Goal: Transaction & Acquisition: Download file/media

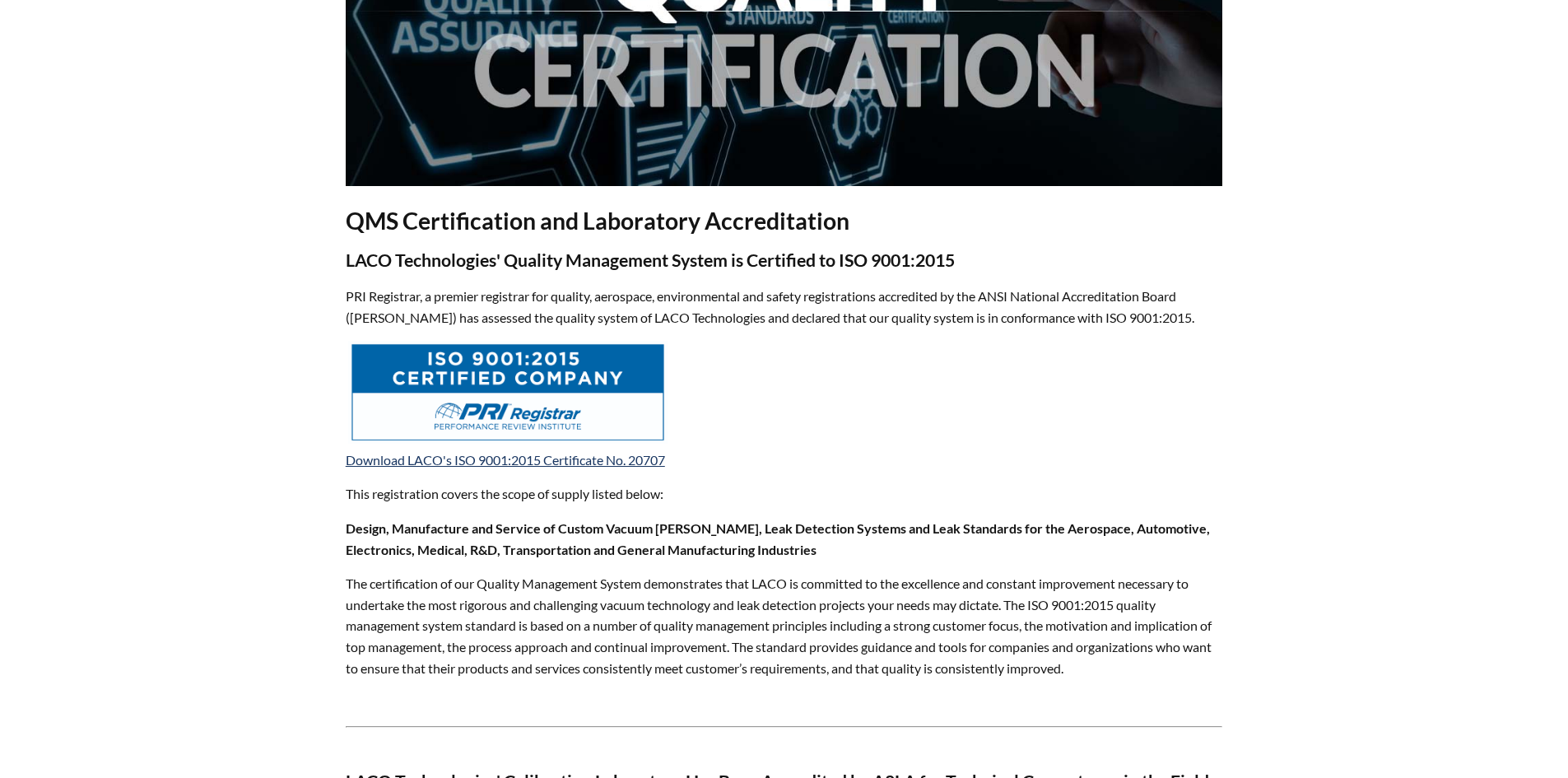
select select "Language Translate Widget"
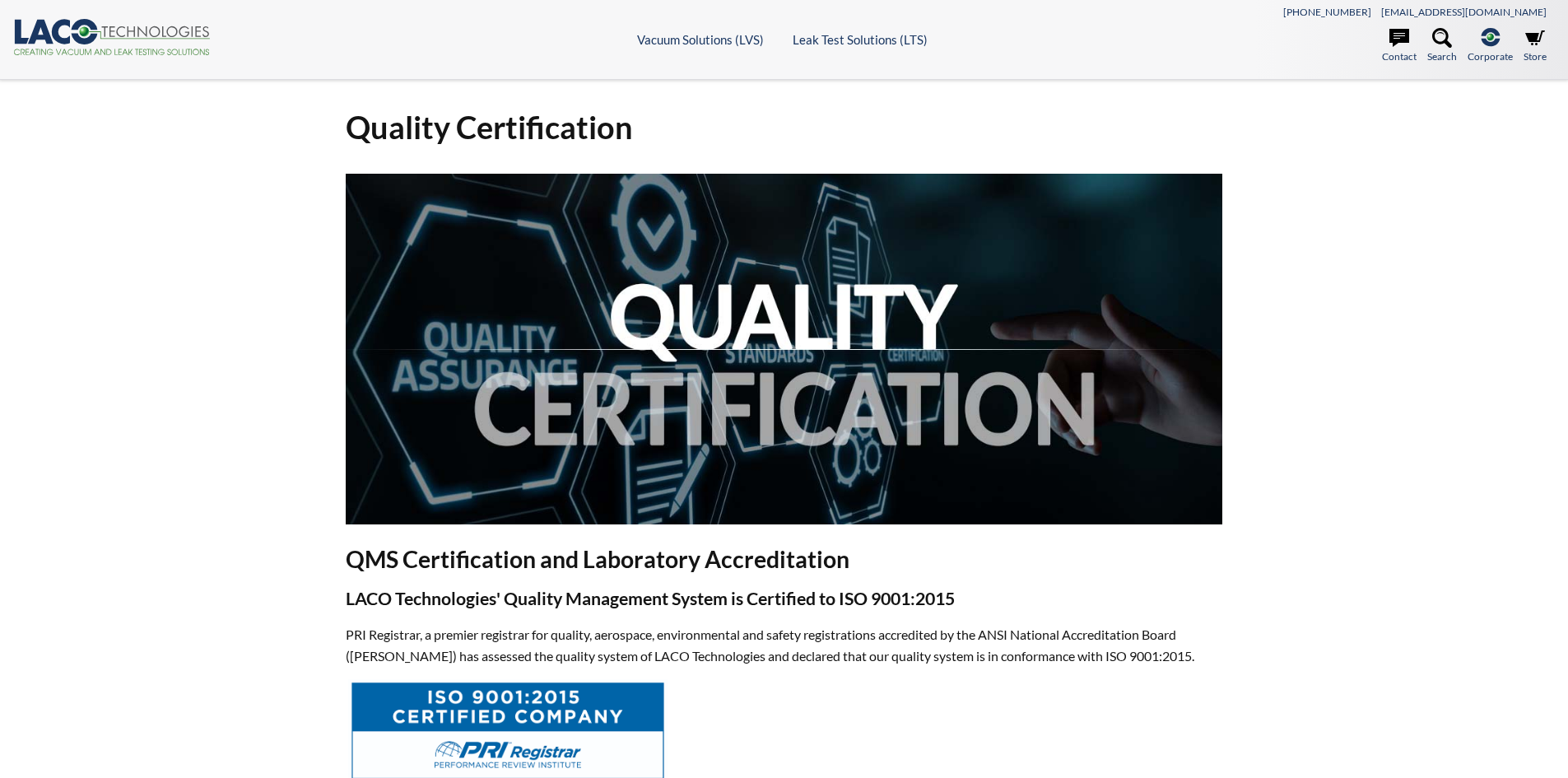
select select "Language Translate Widget"
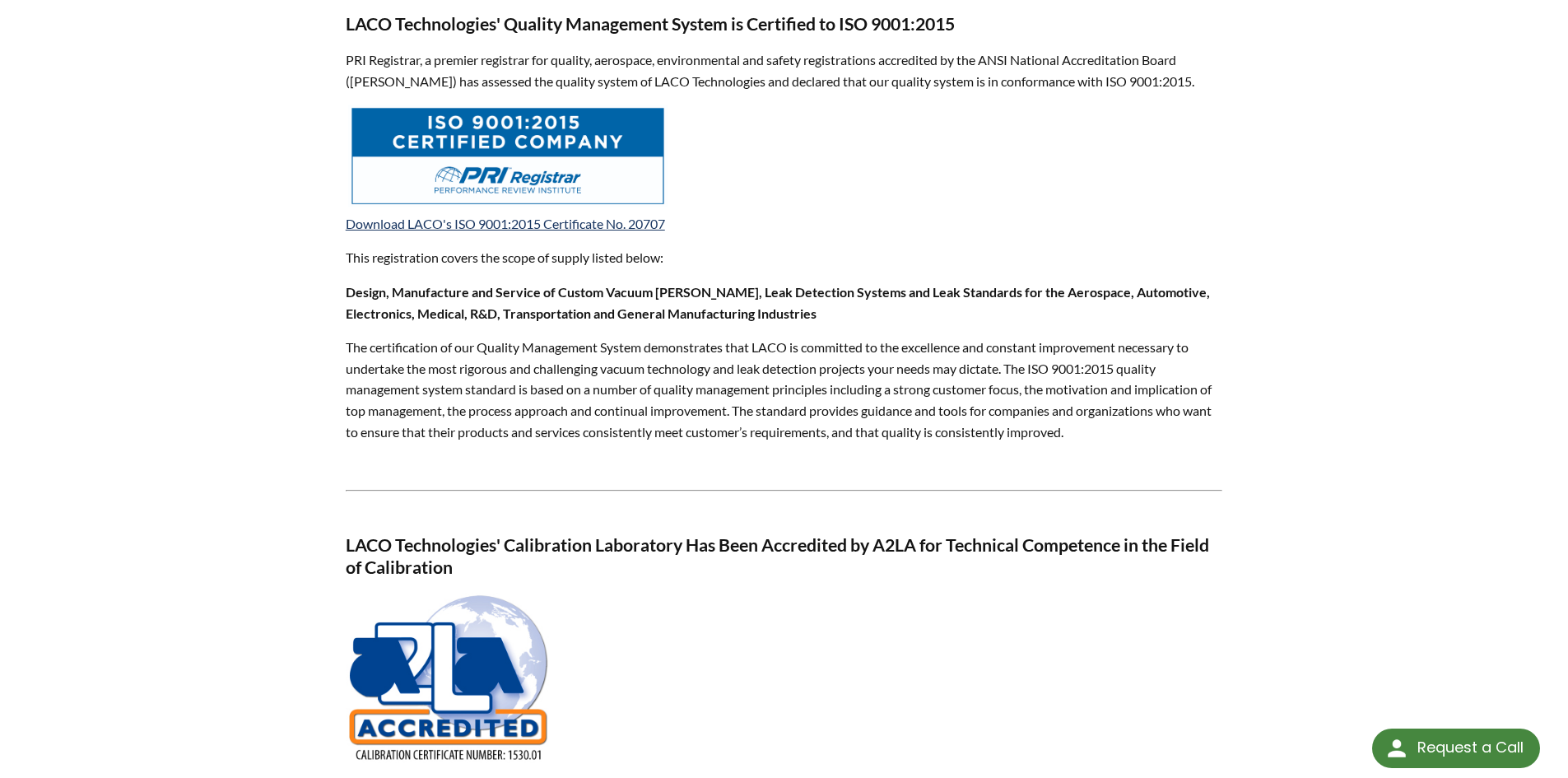
scroll to position [494, 0]
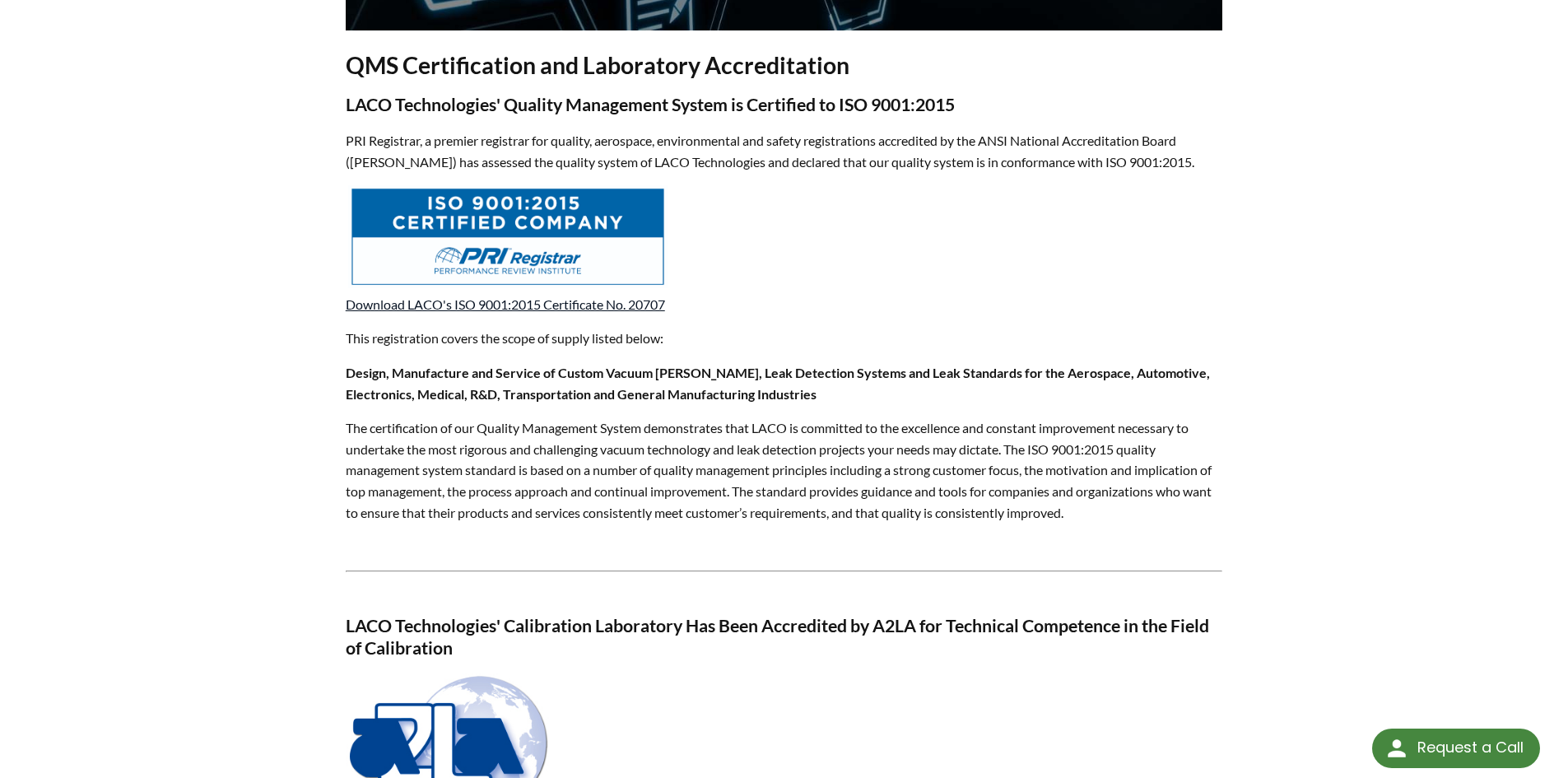
click at [563, 306] on link "Download LACO's ISO 9001:2015 Certificate No. 20707" at bounding box center [506, 304] width 320 height 15
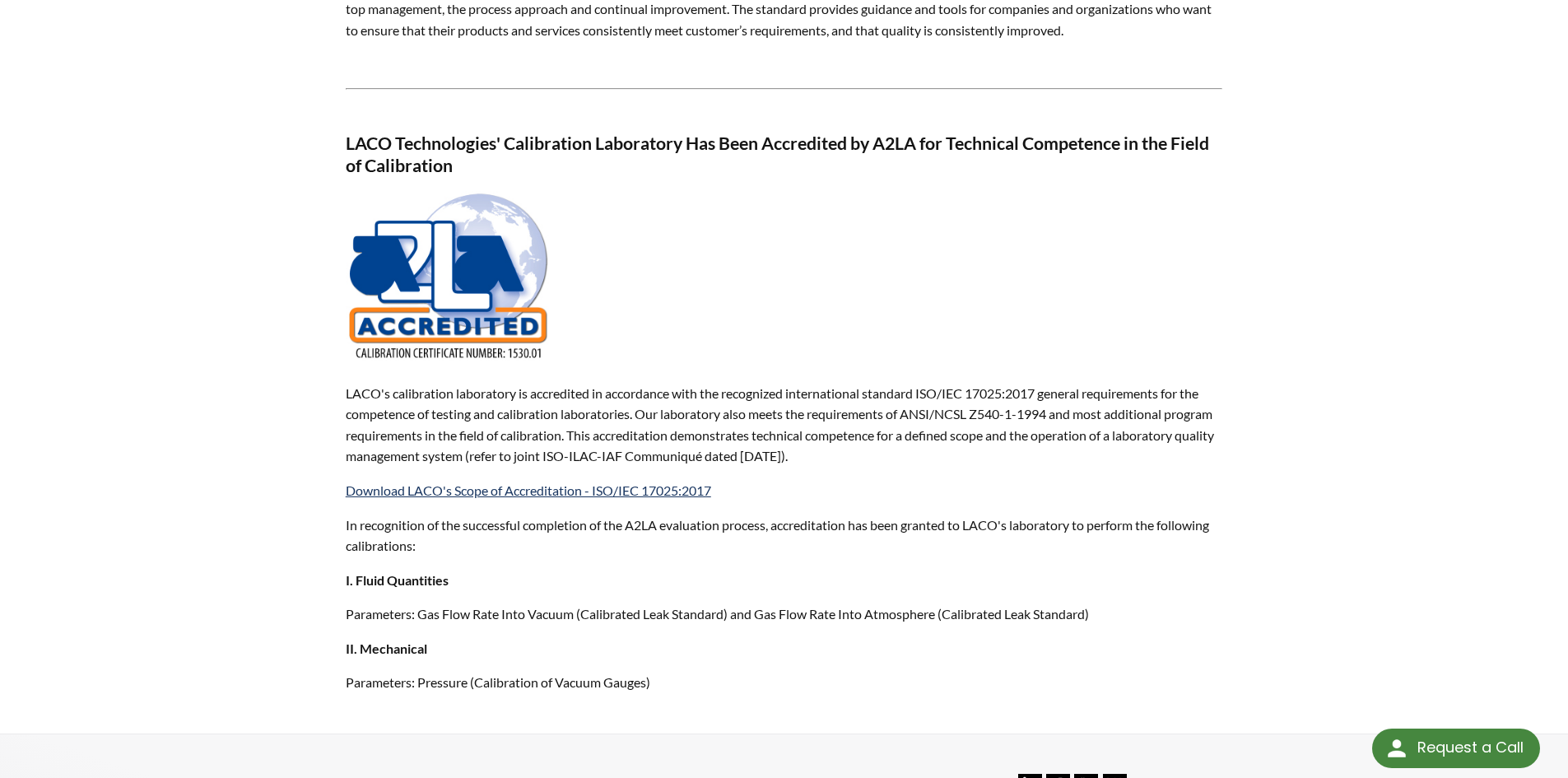
scroll to position [988, 0]
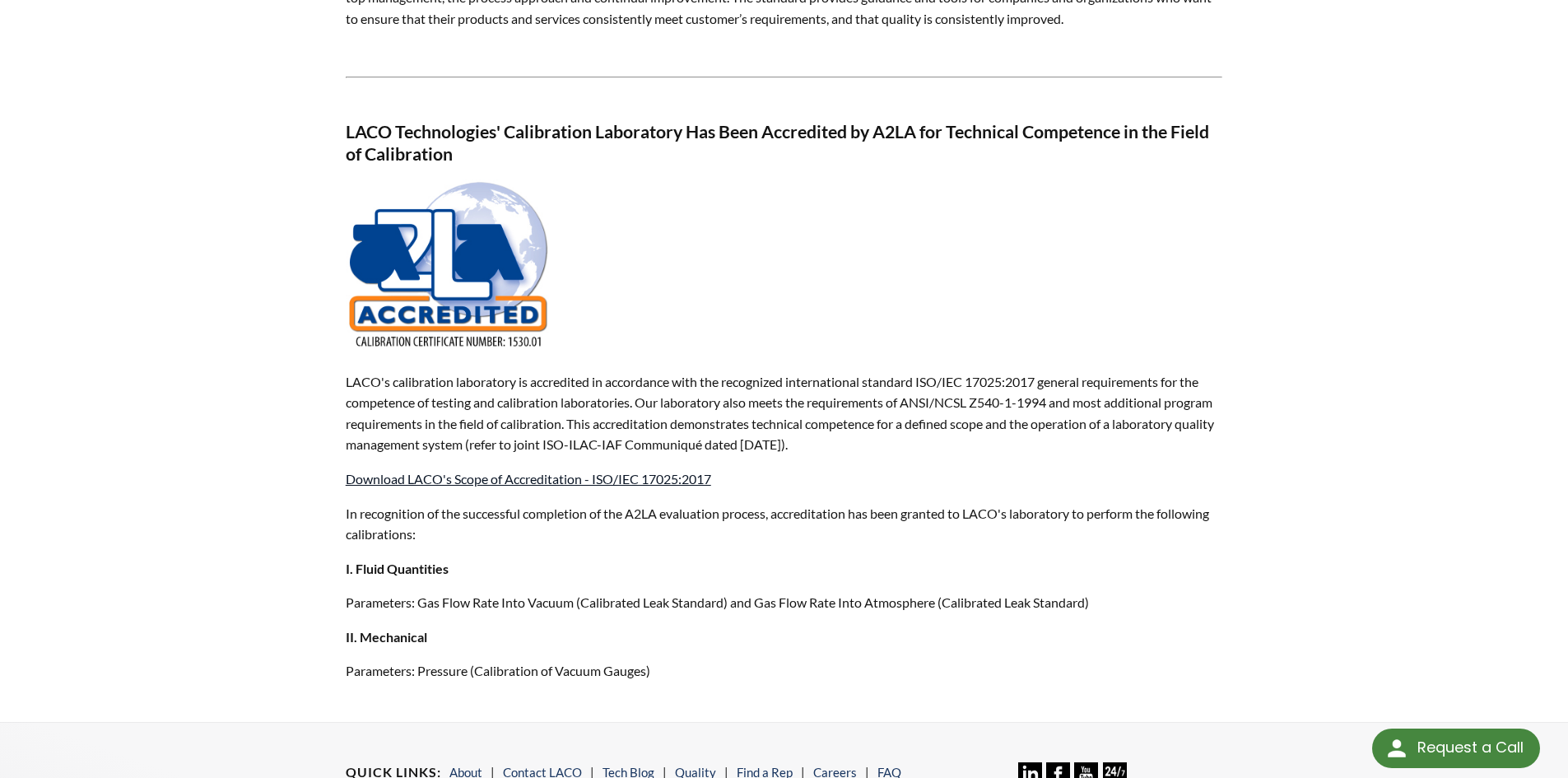
click at [485, 479] on link "Download LACO's Scope of Accreditation - ISO/IEC 17025:2017" at bounding box center [529, 478] width 365 height 15
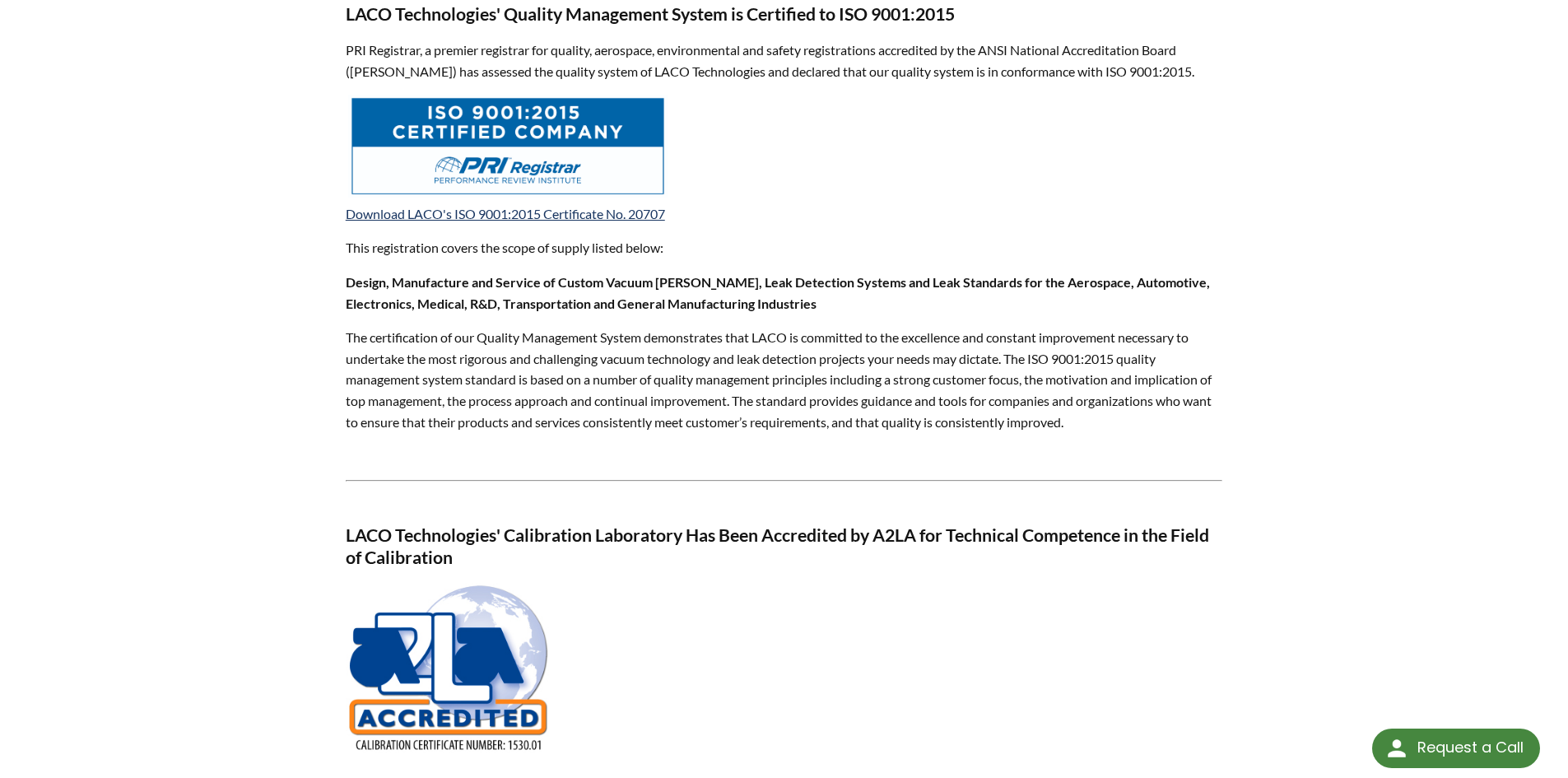
scroll to position [494, 0]
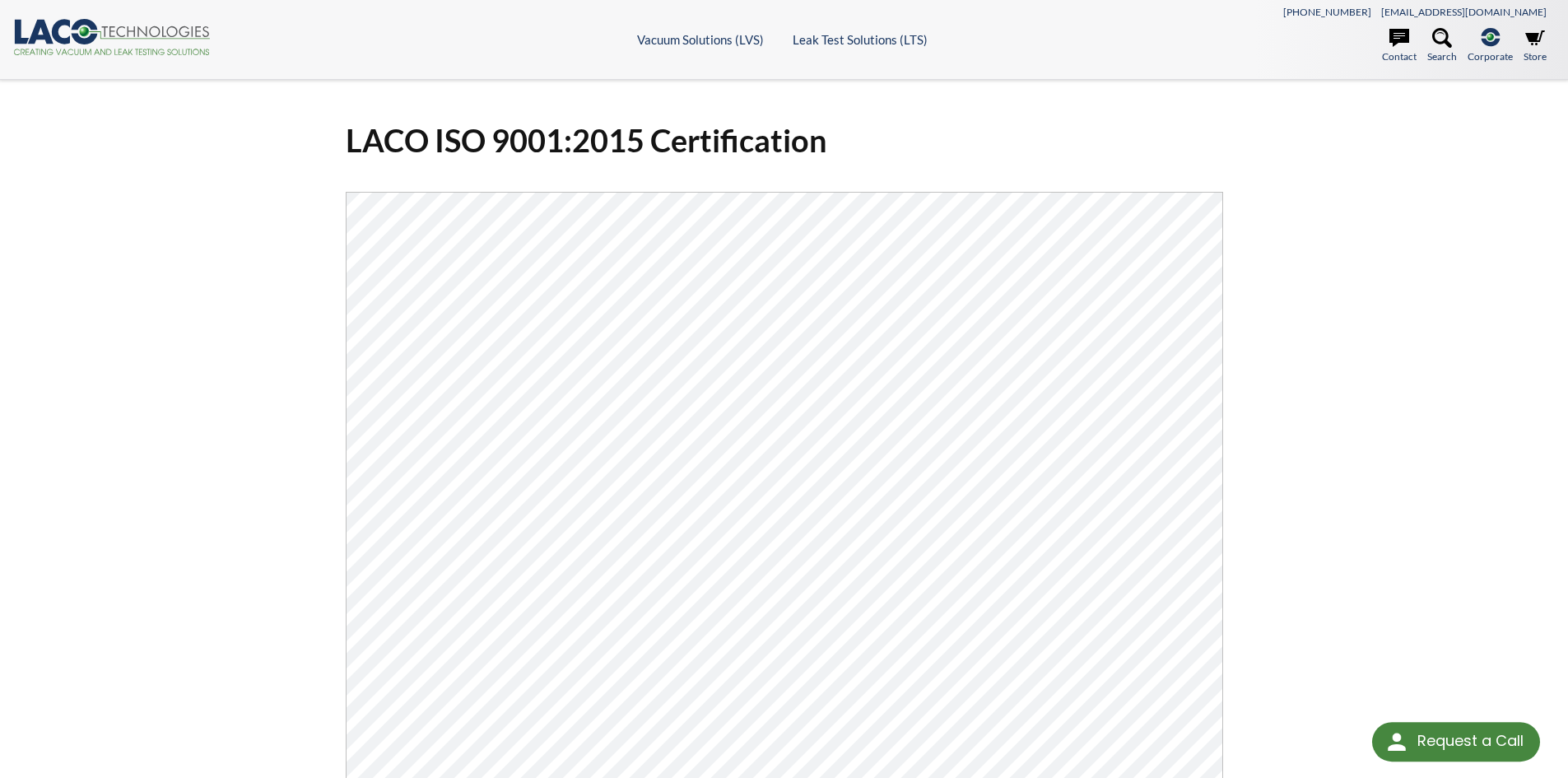
select select "Language Translate Widget"
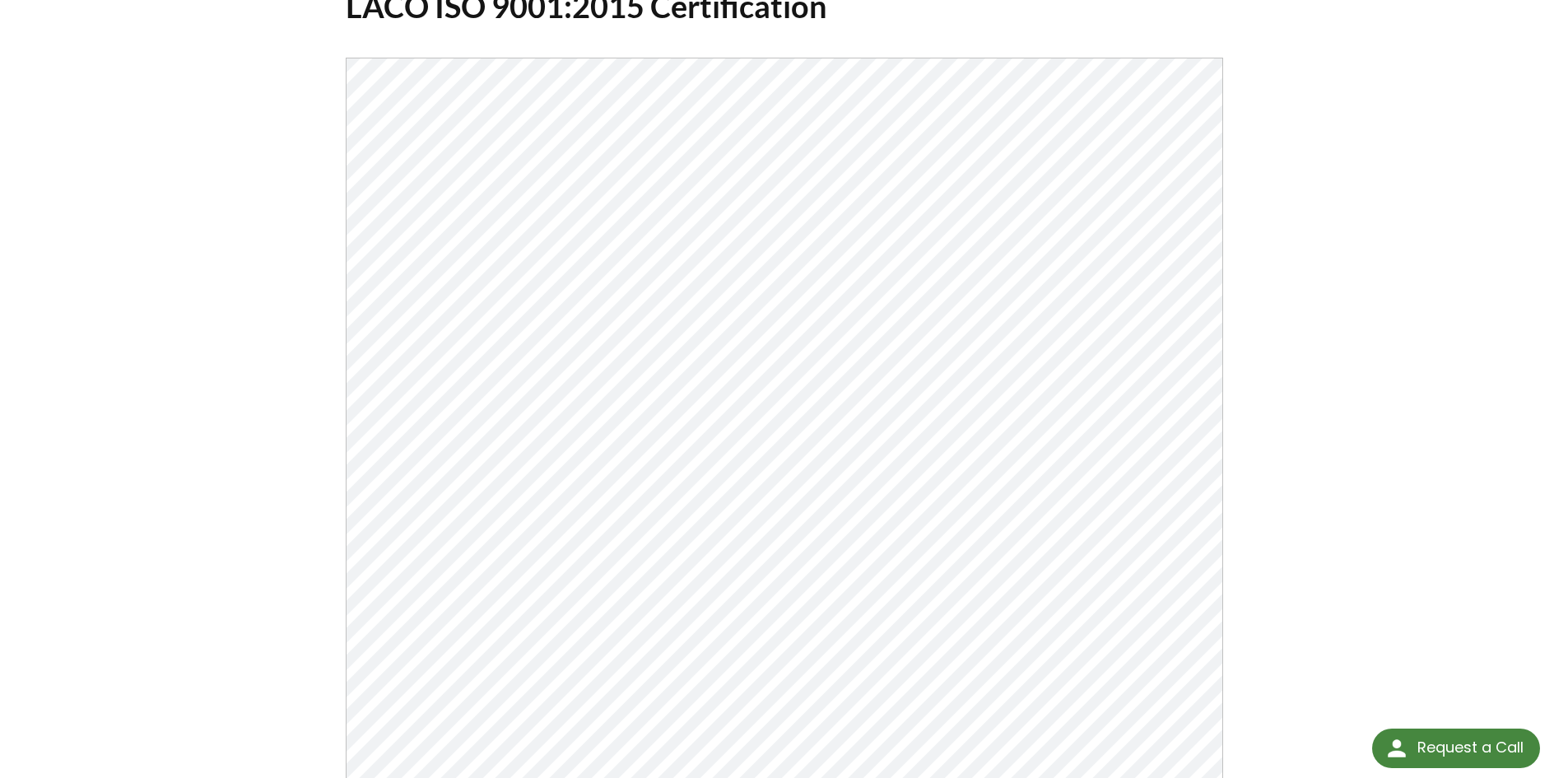
scroll to position [133, 0]
